Goal: Information Seeking & Learning: Learn about a topic

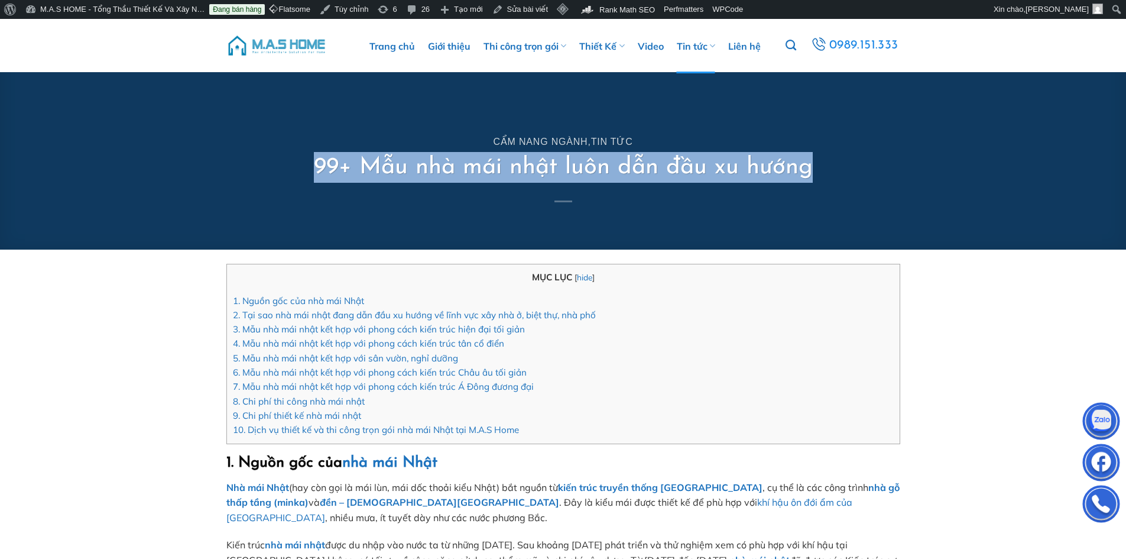
drag, startPoint x: 315, startPoint y: 163, endPoint x: 813, endPoint y: 166, distance: 497.8
click at [813, 166] on div "Cẩm nang ngành , Tin tức 99+ Mẫu nhà mái nhật luôn dẫn đầu xu hướng" at bounding box center [564, 160] width 692 height 177
copy h1 "99+ Mẫu nhà mái nhật luôn dẫn đầu xu hướng"
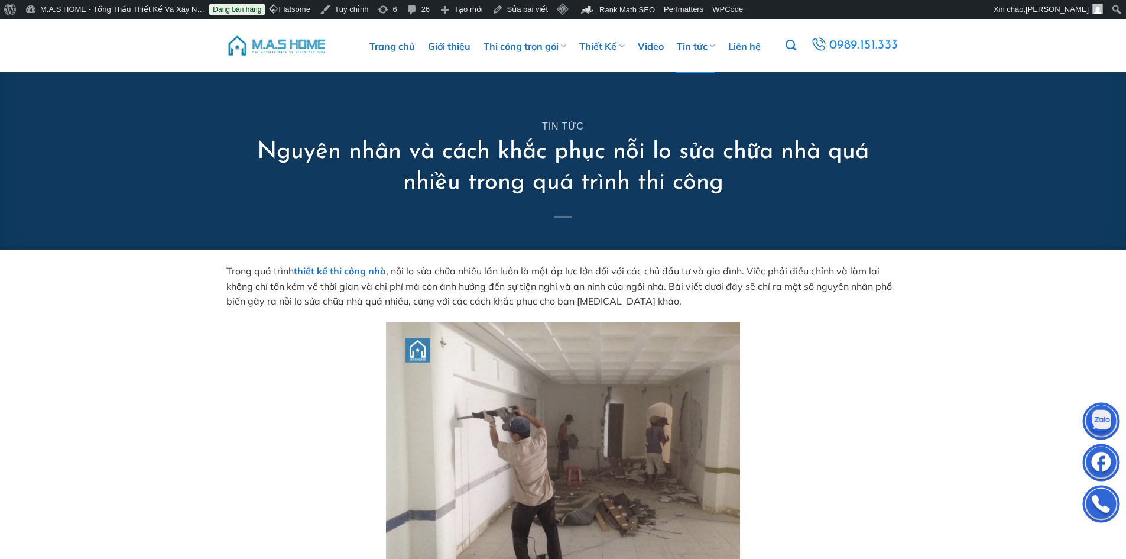
scroll to position [59, 0]
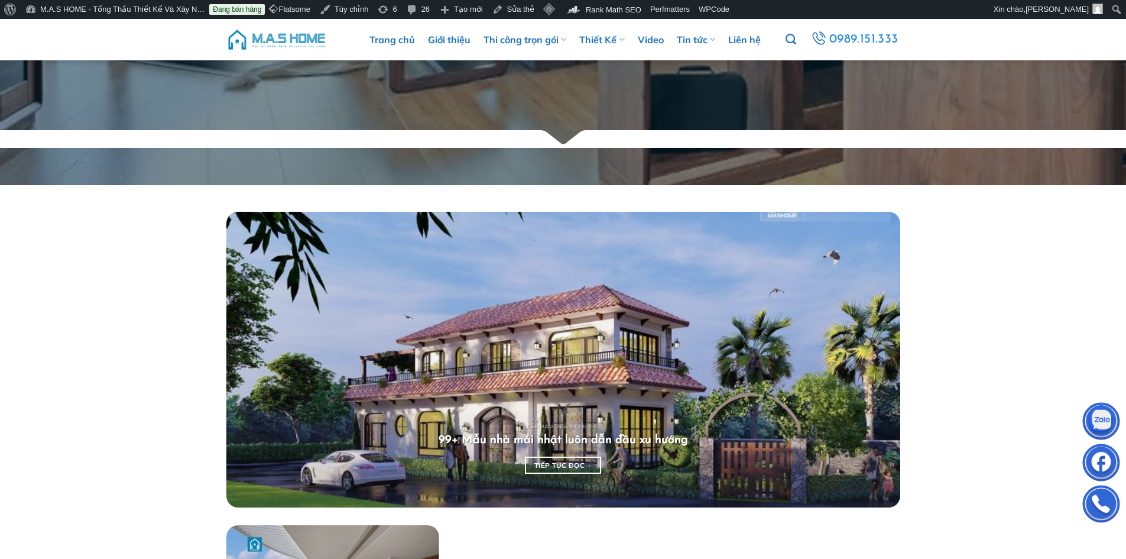
scroll to position [355, 0]
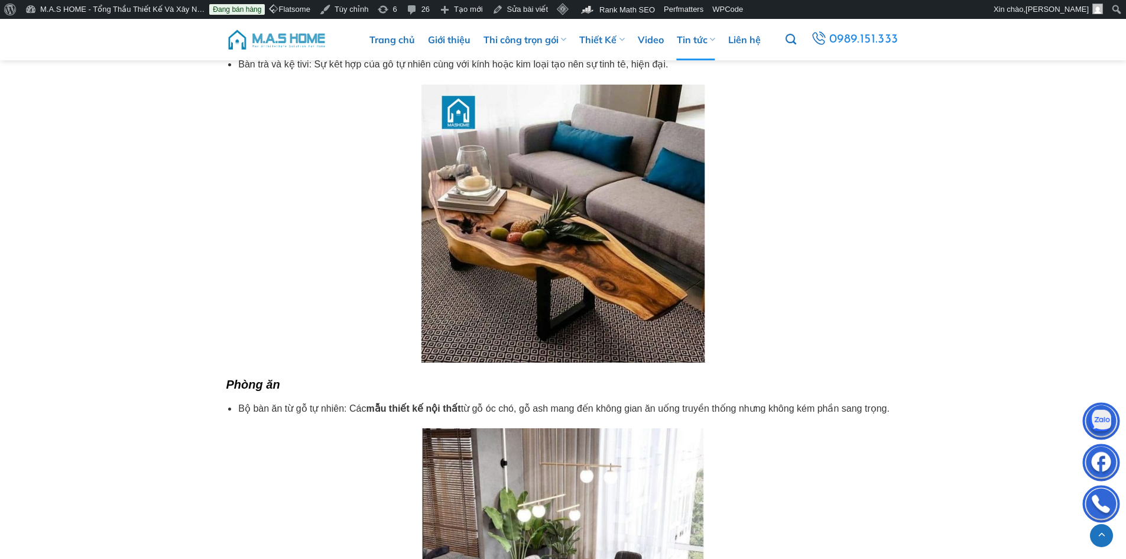
scroll to position [1005, 0]
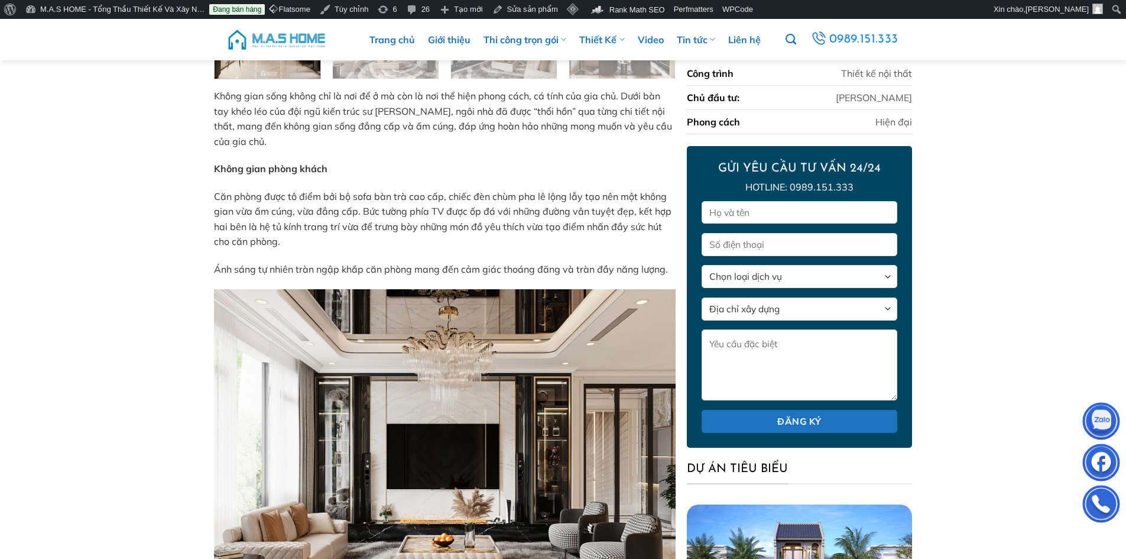
scroll to position [553, 0]
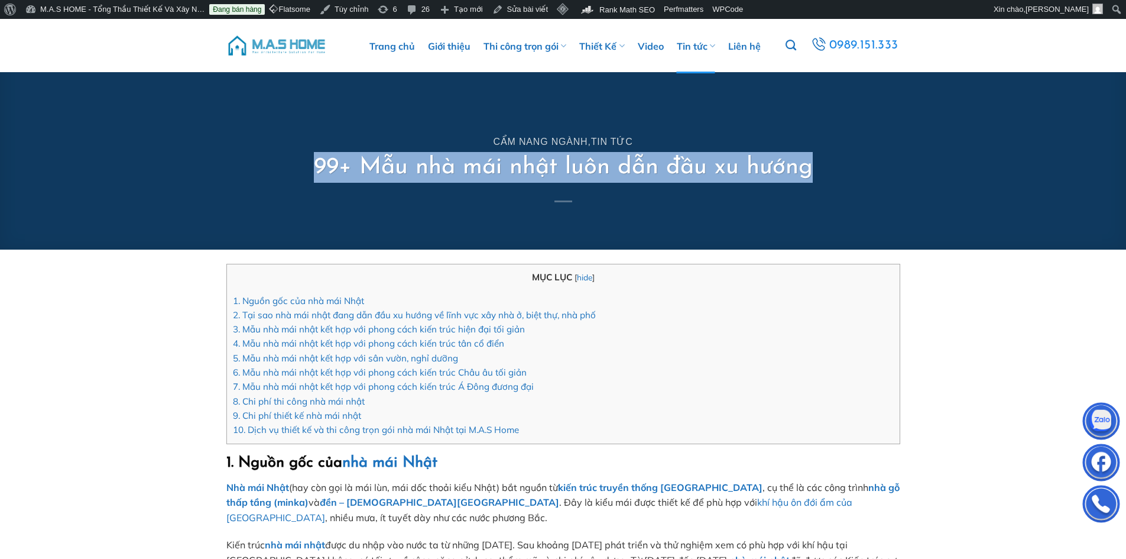
click at [292, 43] on img at bounding box center [276, 45] width 101 height 35
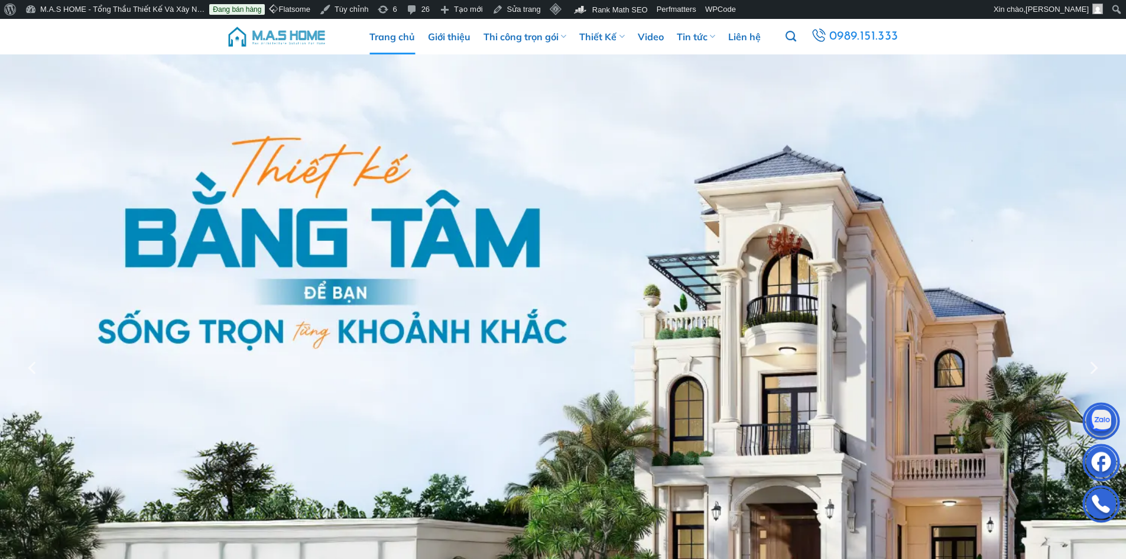
click at [304, 36] on img at bounding box center [276, 36] width 101 height 35
